Goal: Task Accomplishment & Management: Manage account settings

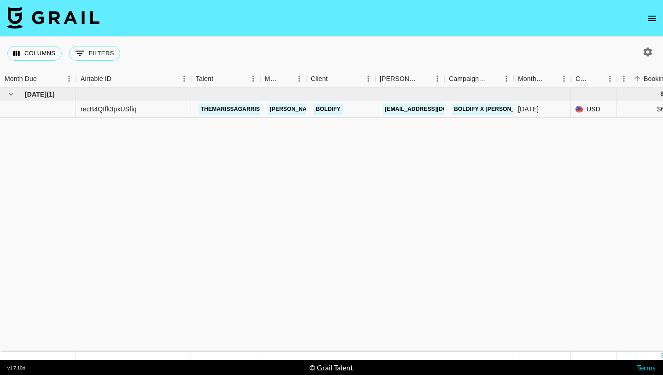
click at [483, 17] on icon "open drawer" at bounding box center [652, 18] width 11 height 11
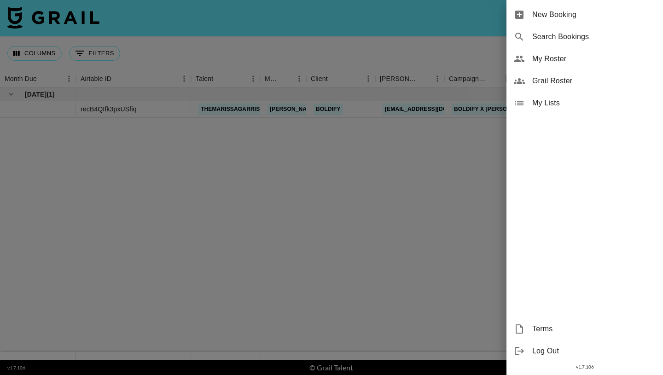
click at [483, 59] on span "My Roster" at bounding box center [593, 58] width 123 height 11
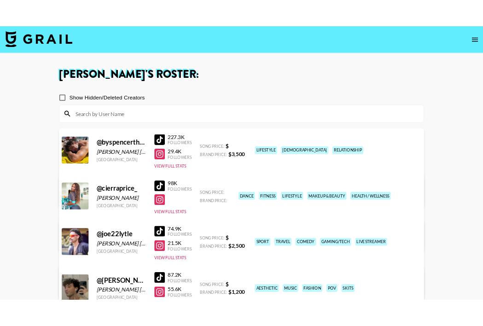
scroll to position [140, 0]
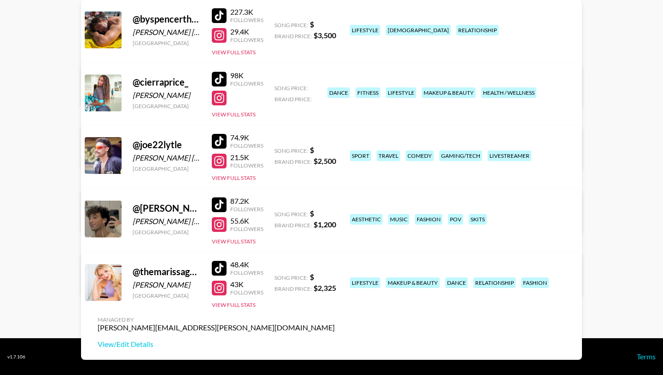
click at [227, 300] on div "48.4K Followers 43K Followers View Full Stats" at bounding box center [238, 283] width 52 height 53
click at [227, 304] on button "View Full Stats" at bounding box center [234, 305] width 44 height 7
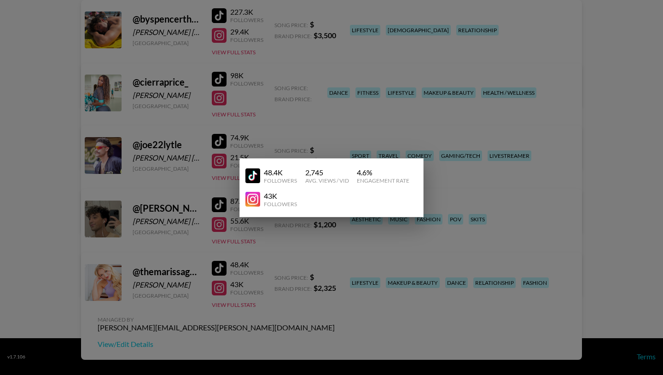
click at [195, 258] on div at bounding box center [331, 187] width 663 height 375
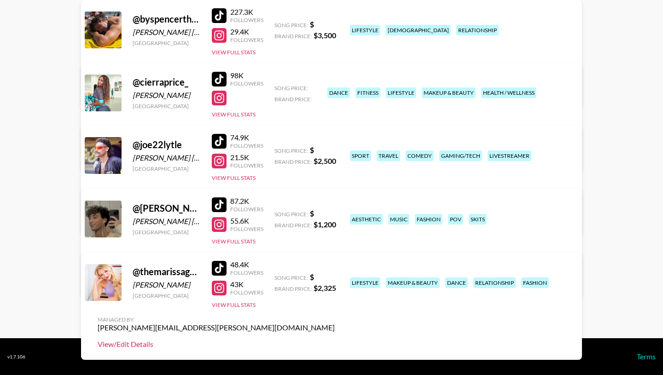
click at [335, 326] on link "View/Edit Details" at bounding box center [216, 344] width 237 height 9
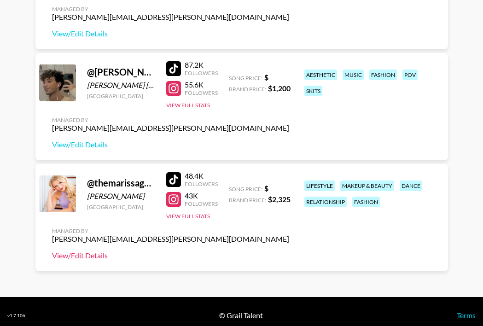
scroll to position [415, 0]
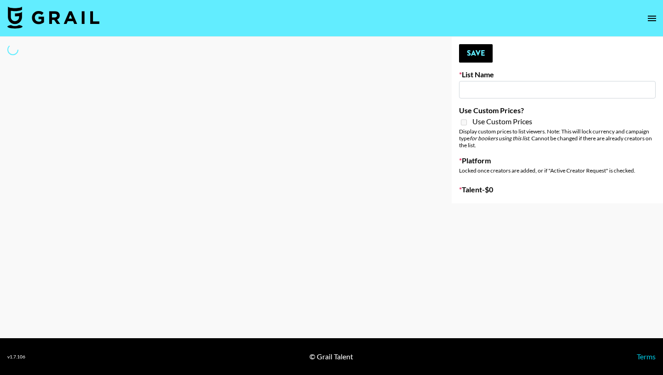
type input "US Based Music Creators"
select select "Song"
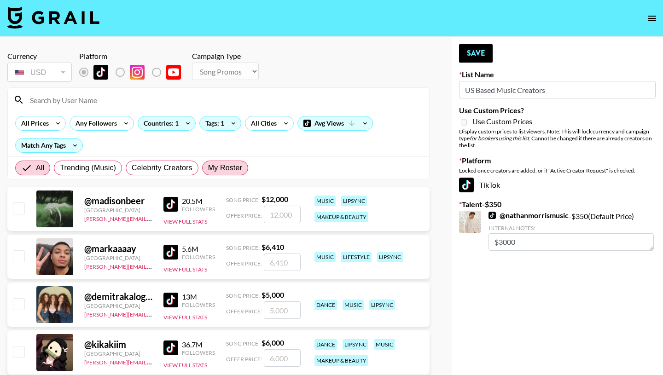
click at [225, 171] on span "My Roster" at bounding box center [225, 168] width 34 height 11
click at [208, 168] on input "My Roster" at bounding box center [208, 168] width 0 height 0
radio input "true"
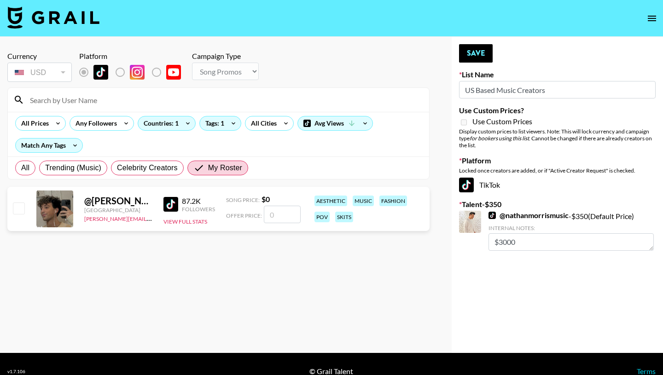
click at [17, 208] on input "checkbox" at bounding box center [18, 208] width 11 height 11
click at [20, 210] on input "checkbox" at bounding box center [18, 208] width 11 height 11
click at [290, 216] on input "number" at bounding box center [282, 215] width 37 height 18
checkbox input "true"
type input "600"
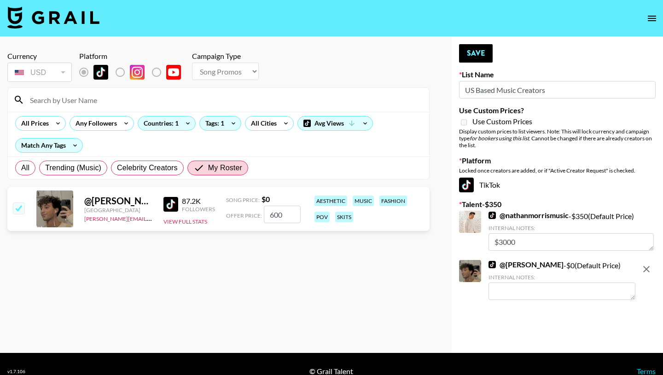
click at [304, 286] on section "Currency USD USD ​ Platform Campaign Type Choose Type... Song Promos Brand Prom…" at bounding box center [218, 195] width 422 height 302
click at [473, 51] on button "Save" at bounding box center [476, 53] width 34 height 18
radio input "true"
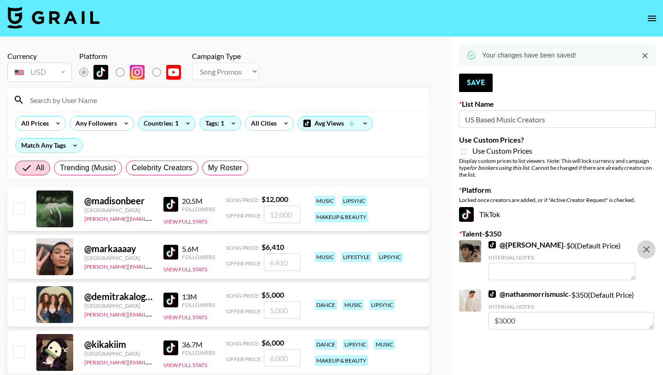
click at [483, 248] on icon "remove" at bounding box center [646, 249] width 11 height 11
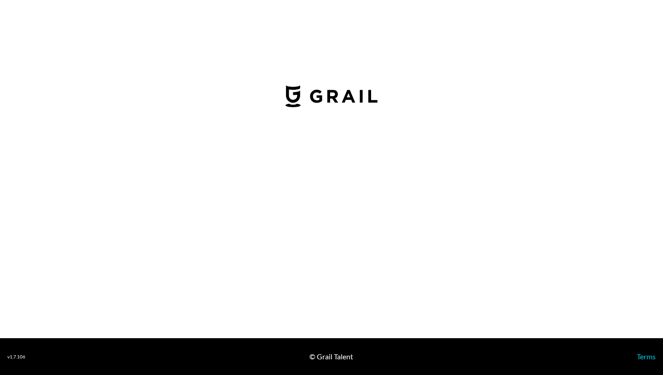
select select "USD"
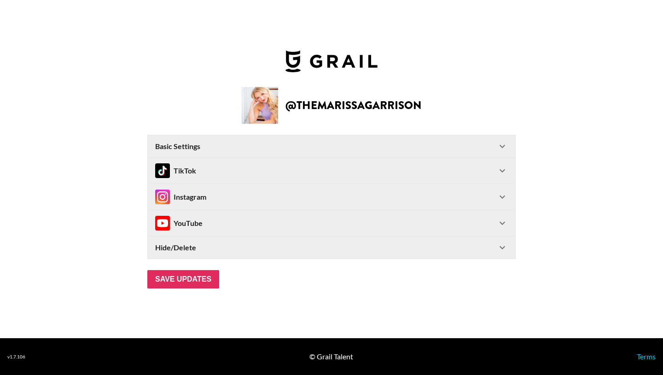
click at [502, 196] on icon at bounding box center [502, 197] width 11 height 11
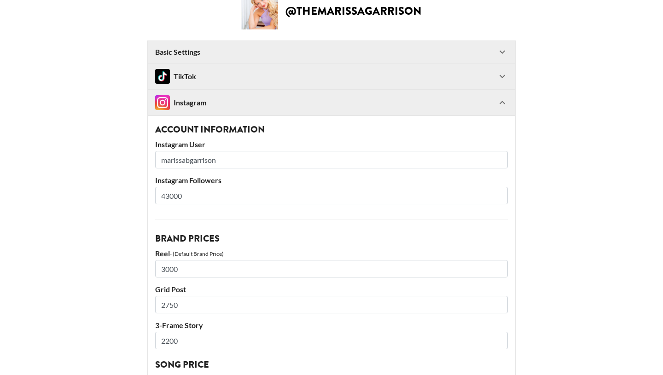
scroll to position [30, 0]
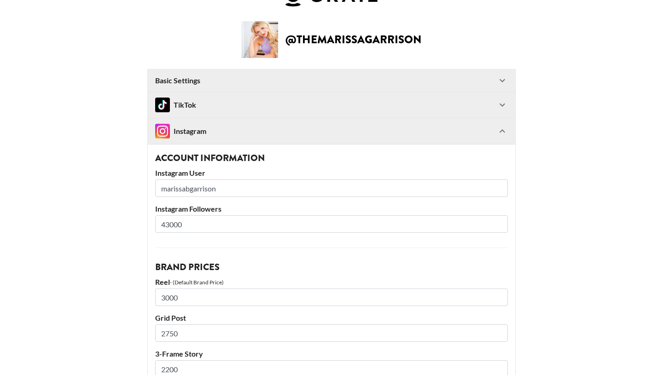
click at [189, 112] on div "TikTok" at bounding box center [332, 105] width 368 height 26
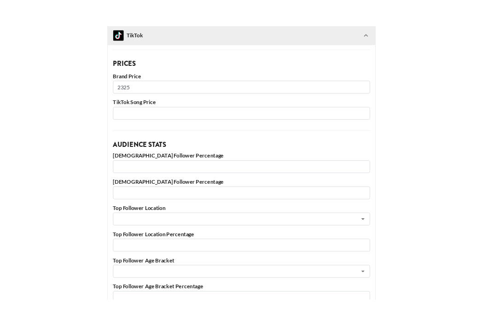
scroll to position [187, 0]
